Goal: Transaction & Acquisition: Purchase product/service

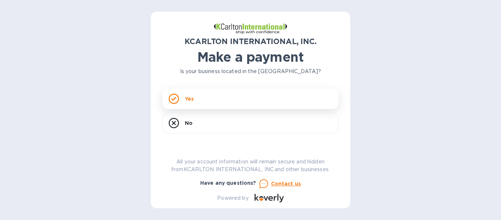
click at [175, 99] on icon at bounding box center [174, 99] width 10 height 10
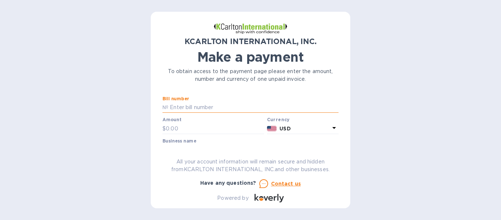
click at [225, 103] on input "text" at bounding box center [253, 107] width 170 height 11
paste input "35250160-1"
type input "35250160-1"
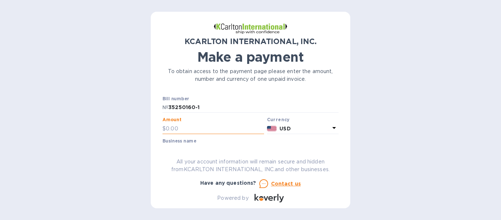
paste input "1,456.25"
type input "1,456.25"
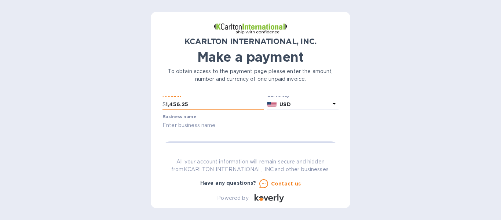
scroll to position [37, 0]
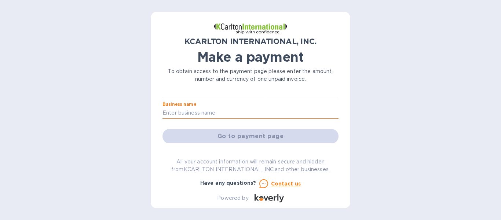
click at [184, 113] on input "text" at bounding box center [251, 113] width 176 height 11
type input "Agilis Holding llc"
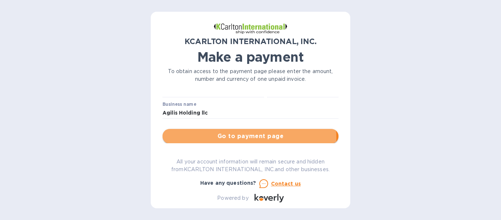
click at [245, 138] on span "Go to payment page" at bounding box center [250, 136] width 164 height 9
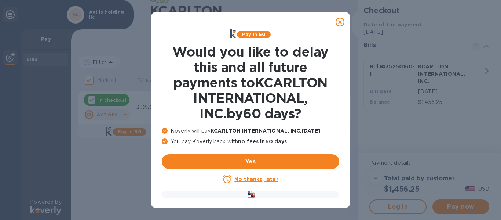
click at [261, 178] on u "No thanks, later" at bounding box center [256, 179] width 44 height 6
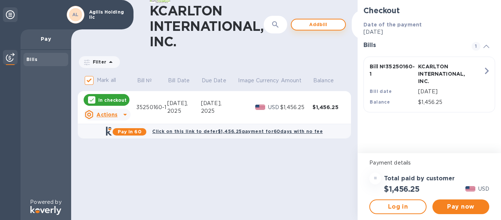
click at [315, 25] on span "Add bill" at bounding box center [319, 24] width 42 height 9
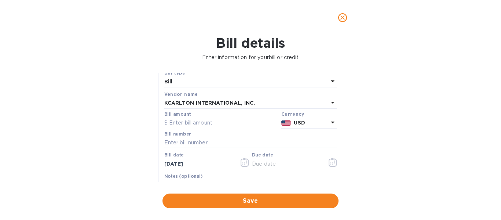
scroll to position [37, 0]
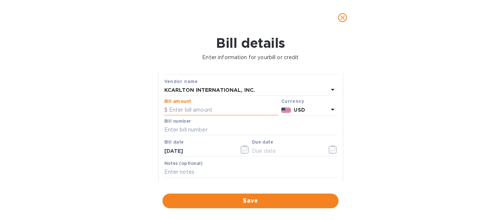
click at [196, 106] on input "text" at bounding box center [221, 110] width 114 height 11
paste input "11,087.50"
type input "11,087.50"
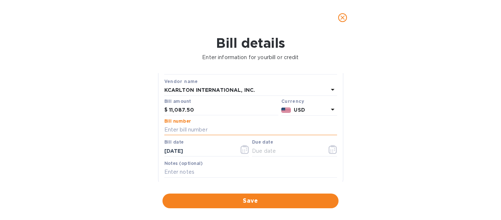
click at [179, 128] on input "text" at bounding box center [250, 129] width 173 height 11
paste input "35250171-1"
type input "35250171-1"
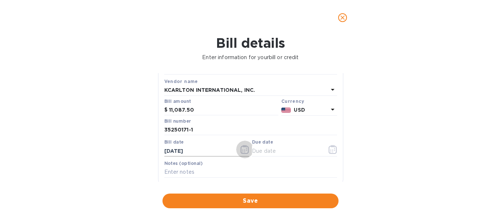
click at [243, 150] on icon "button" at bounding box center [243, 149] width 1 height 1
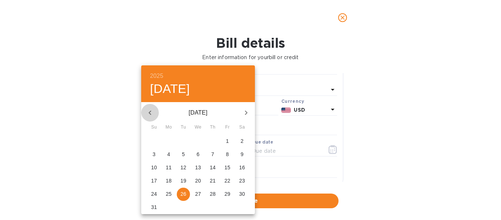
click at [149, 113] on icon "button" at bounding box center [150, 112] width 9 height 9
click at [244, 167] on p "19" at bounding box center [242, 167] width 6 height 7
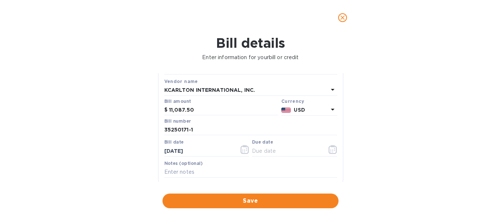
type input "[DATE]"
click at [334, 149] on icon "button" at bounding box center [333, 149] width 8 height 9
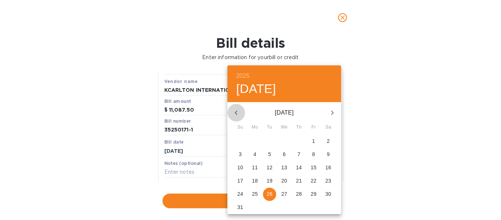
click at [239, 114] on icon "button" at bounding box center [236, 112] width 9 height 9
click at [332, 169] on span "19" at bounding box center [328, 167] width 13 height 7
type input "[DATE]"
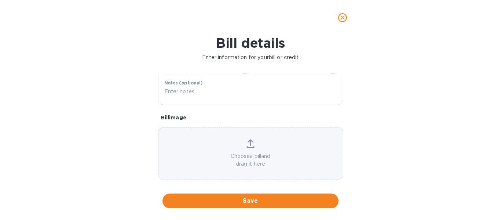
scroll to position [124, 0]
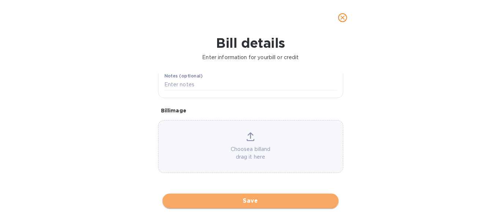
click at [254, 203] on span "Save" at bounding box center [250, 200] width 164 height 9
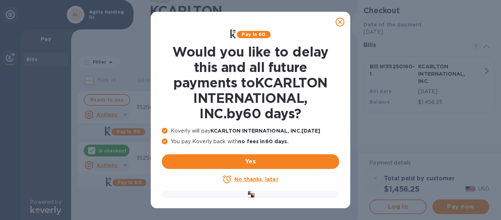
click at [261, 180] on u "No thanks, later" at bounding box center [256, 179] width 44 height 6
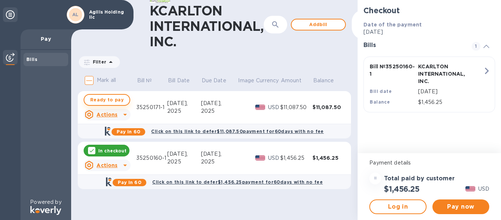
click at [110, 98] on span "Ready to pay" at bounding box center [106, 99] width 33 height 9
checkbox input "true"
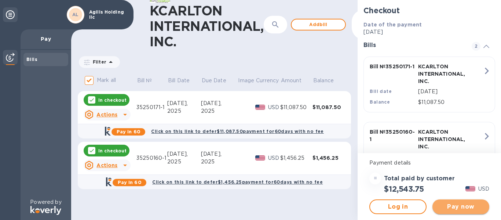
click at [448, 208] on span "Pay now" at bounding box center [460, 206] width 45 height 9
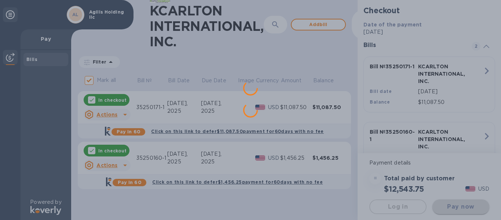
scroll to position [0, 0]
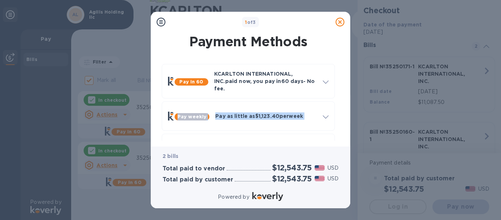
drag, startPoint x: 341, startPoint y: 91, endPoint x: 343, endPoint y: 113, distance: 21.7
click at [343, 113] on div "Payment Methods Pay in 60 KCARLTON INTERNATIONAL, INC. paid now, you pay [DATE]…" at bounding box center [251, 86] width 188 height 108
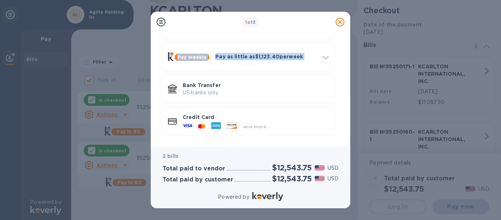
scroll to position [61, 0]
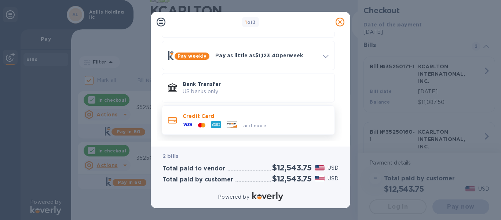
click at [205, 112] on p "Credit Card" at bounding box center [256, 115] width 146 height 7
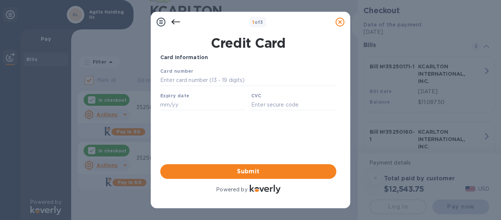
scroll to position [0, 0]
click at [240, 79] on input "text" at bounding box center [248, 80] width 176 height 11
type input "[CREDIT_CARD_NUMBER]"
type input "02/29"
type input "9880"
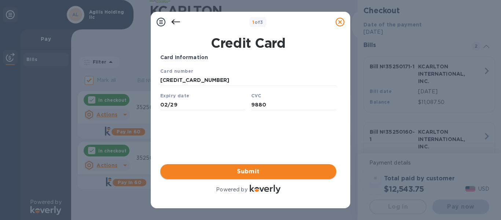
click at [252, 172] on span "Submit" at bounding box center [248, 171] width 164 height 9
